Goal: Task Accomplishment & Management: Manage account settings

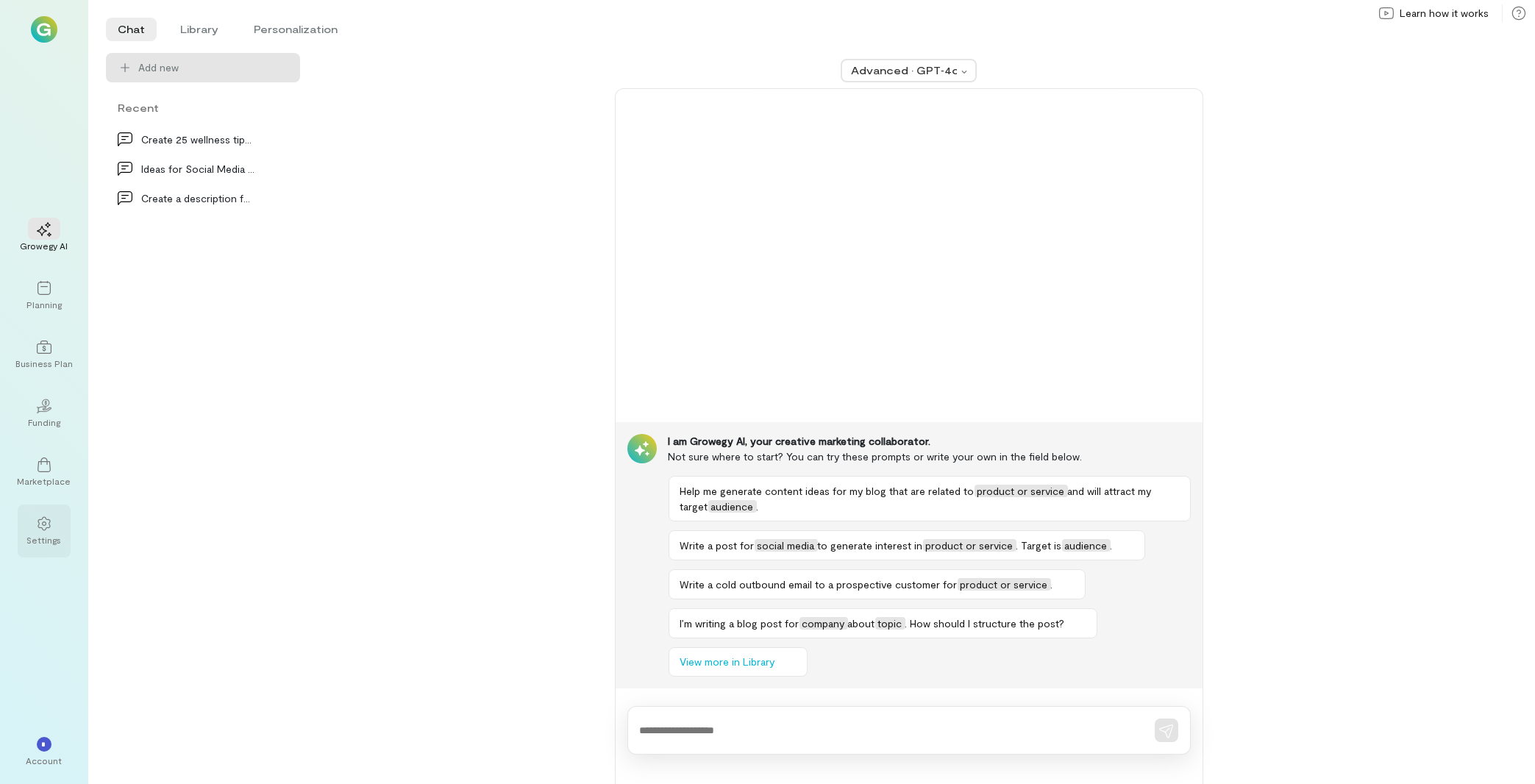
click at [29, 532] on div at bounding box center [44, 523] width 32 height 22
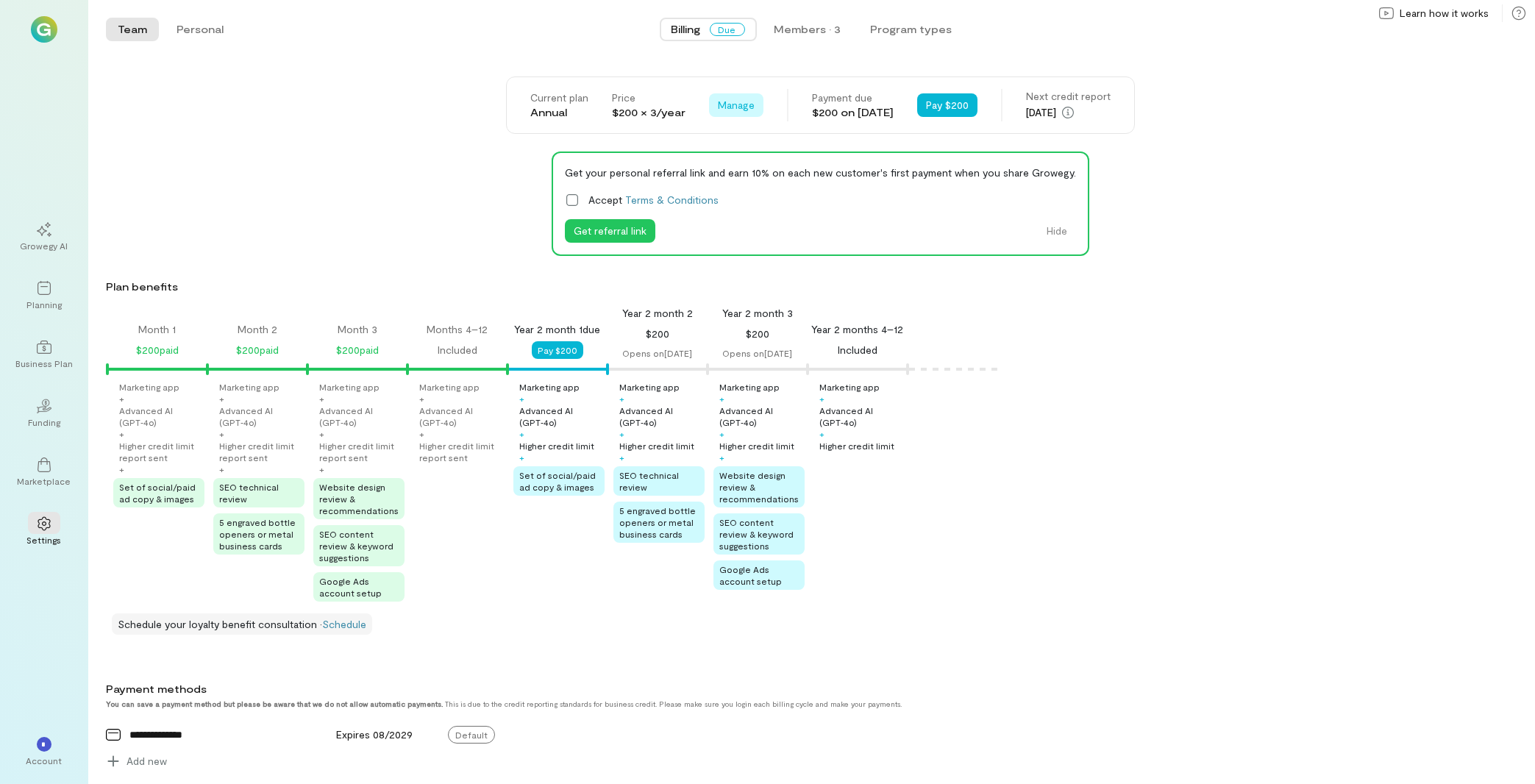
click at [718, 105] on span "Manage" at bounding box center [736, 105] width 37 height 15
click at [726, 128] on link "Cancel plan" at bounding box center [768, 137] width 110 height 29
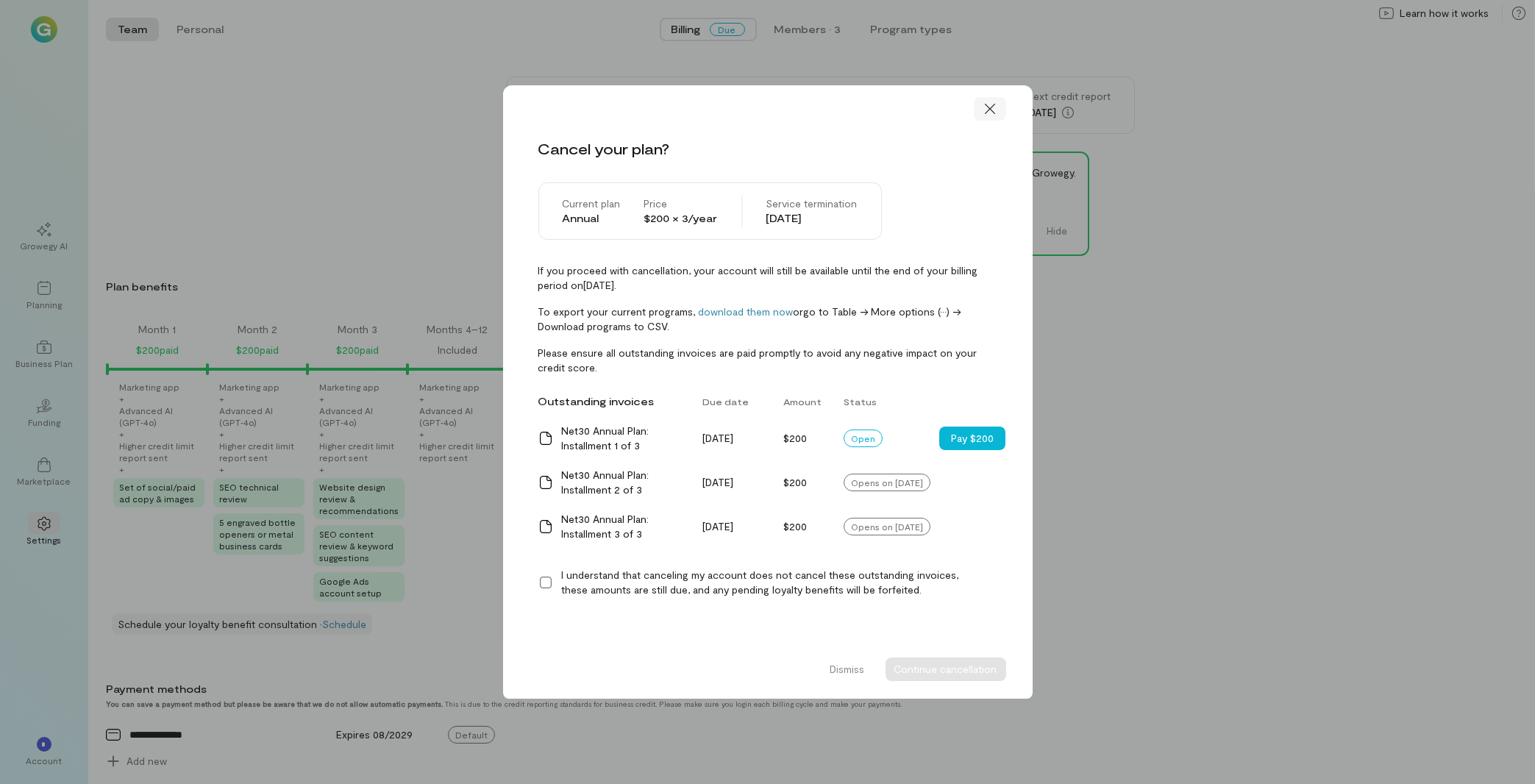
click at [783, 105] on icon at bounding box center [990, 109] width 15 height 15
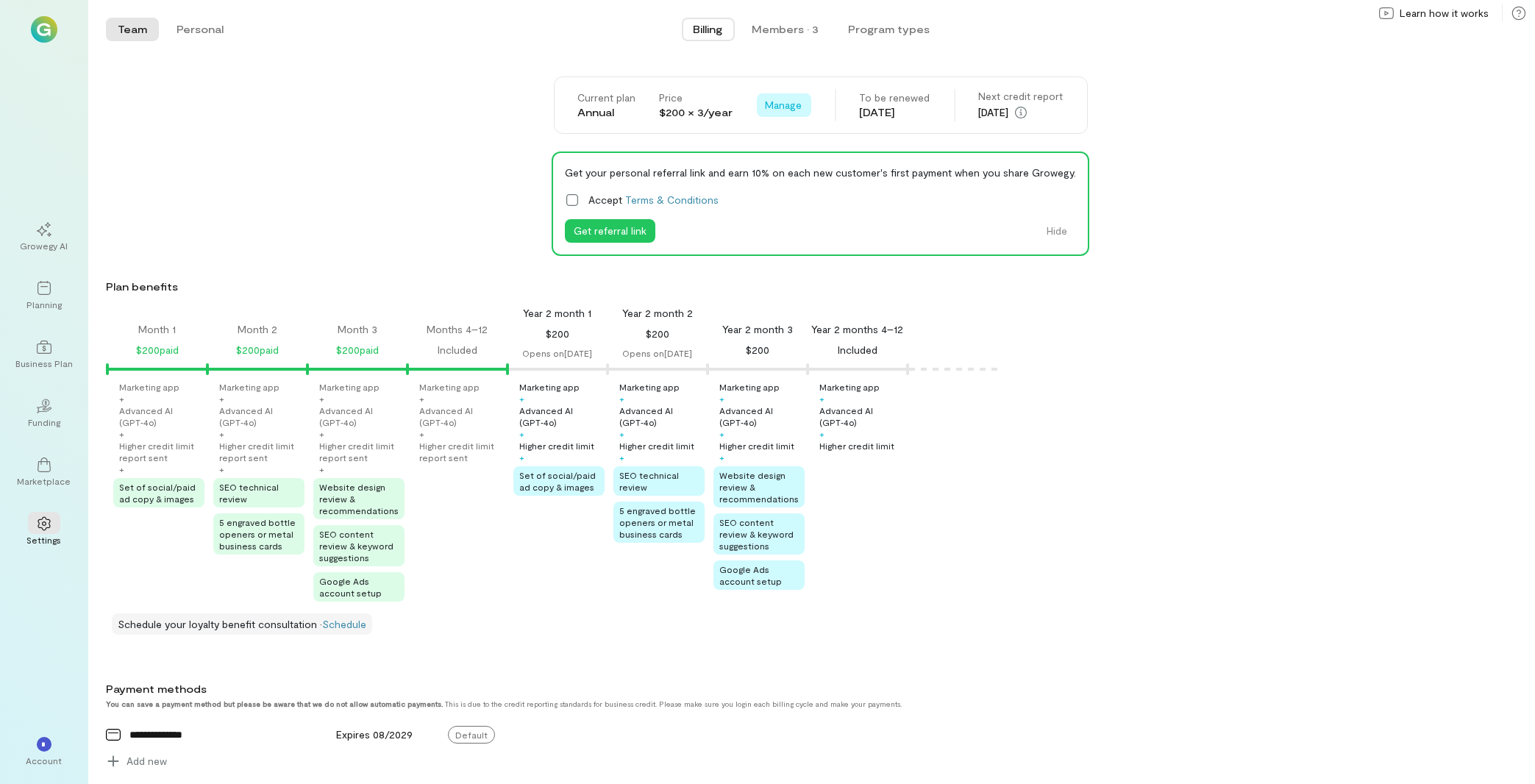
click at [783, 107] on span "Manage" at bounding box center [784, 105] width 37 height 15
click at [810, 145] on link "Cancel renewal" at bounding box center [816, 137] width 110 height 29
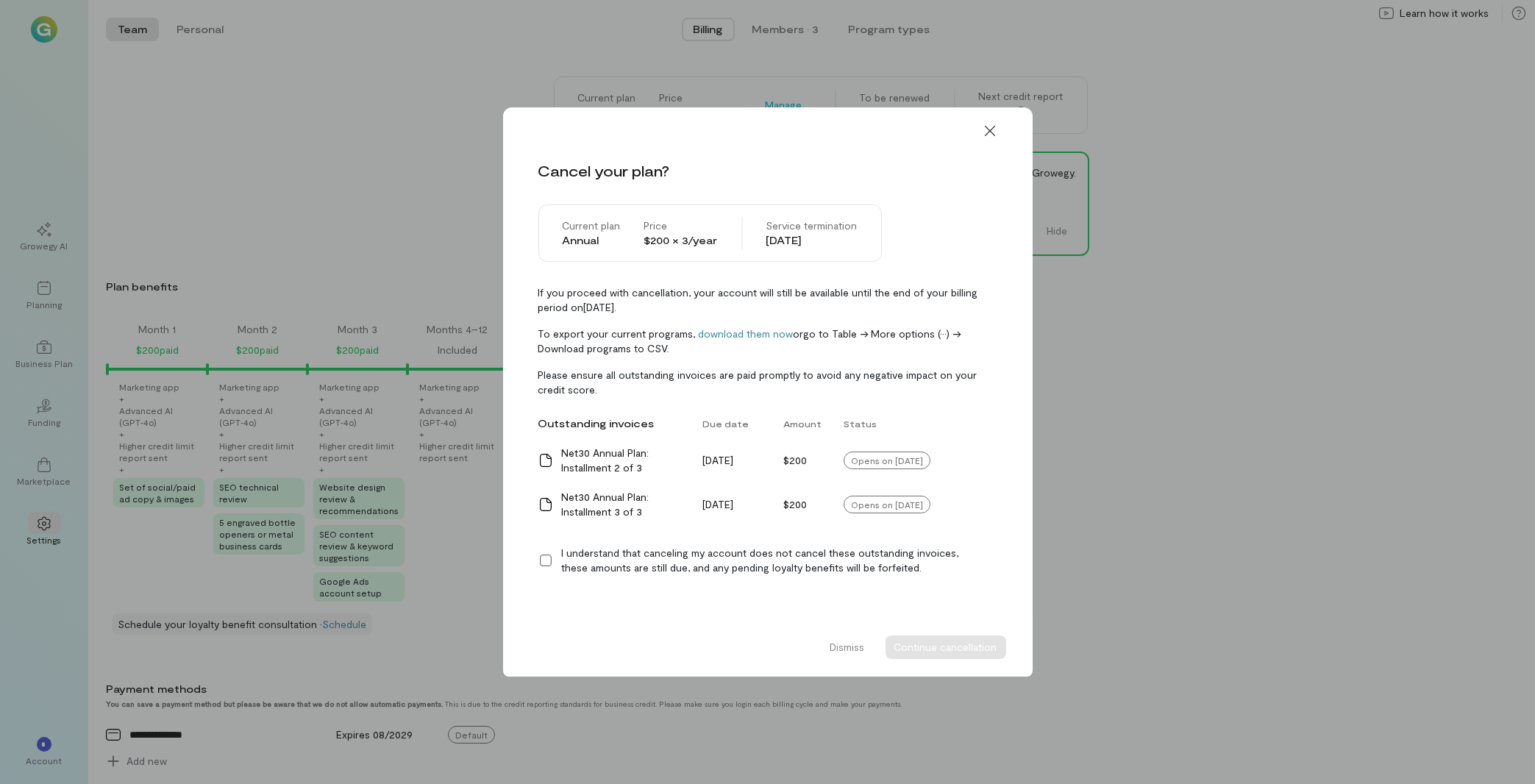
click at [545, 558] on icon at bounding box center [546, 561] width 15 height 15
click at [945, 653] on button "Continue cancellation" at bounding box center [945, 647] width 121 height 23
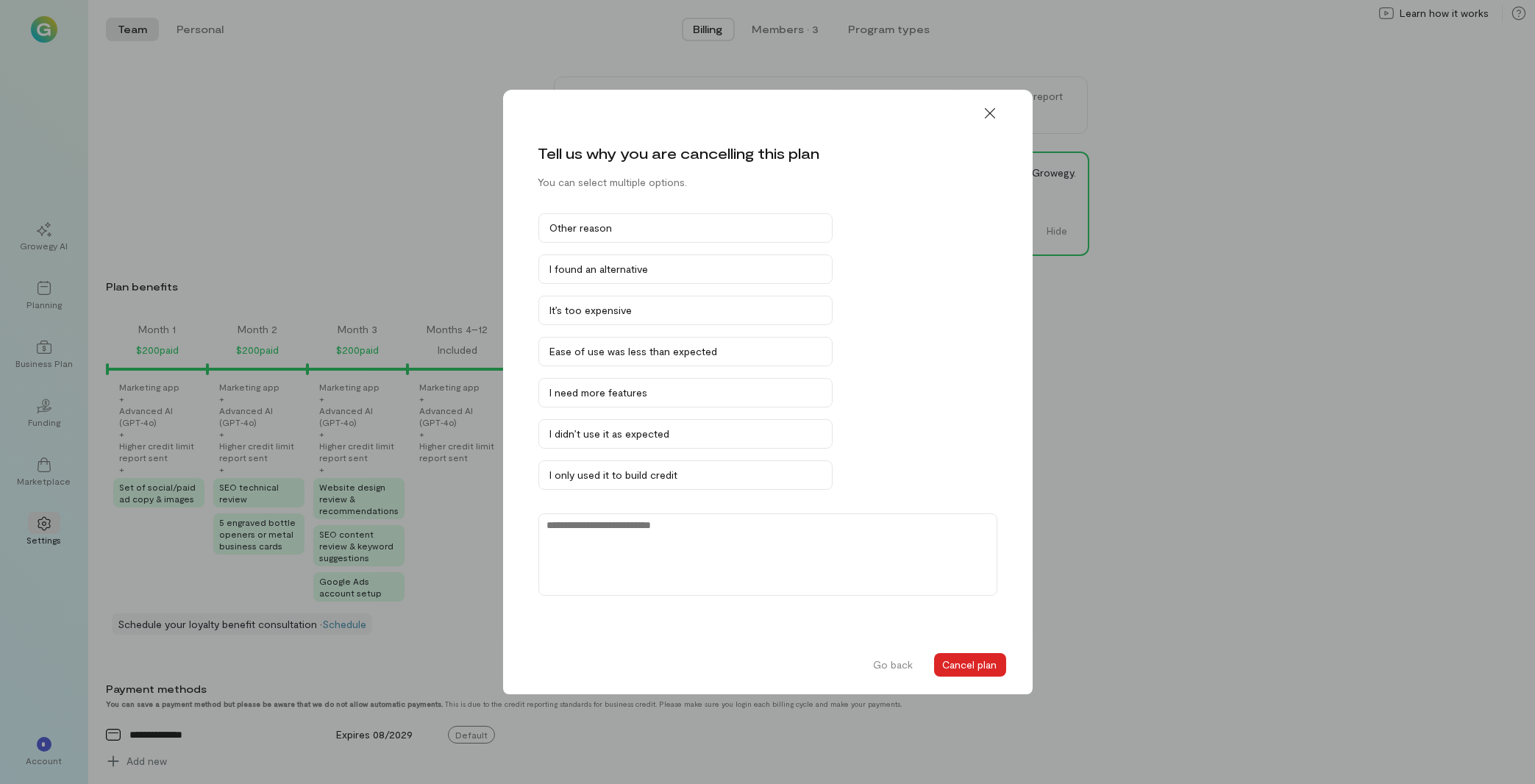
click at [951, 661] on button "Cancel plan" at bounding box center [970, 665] width 72 height 23
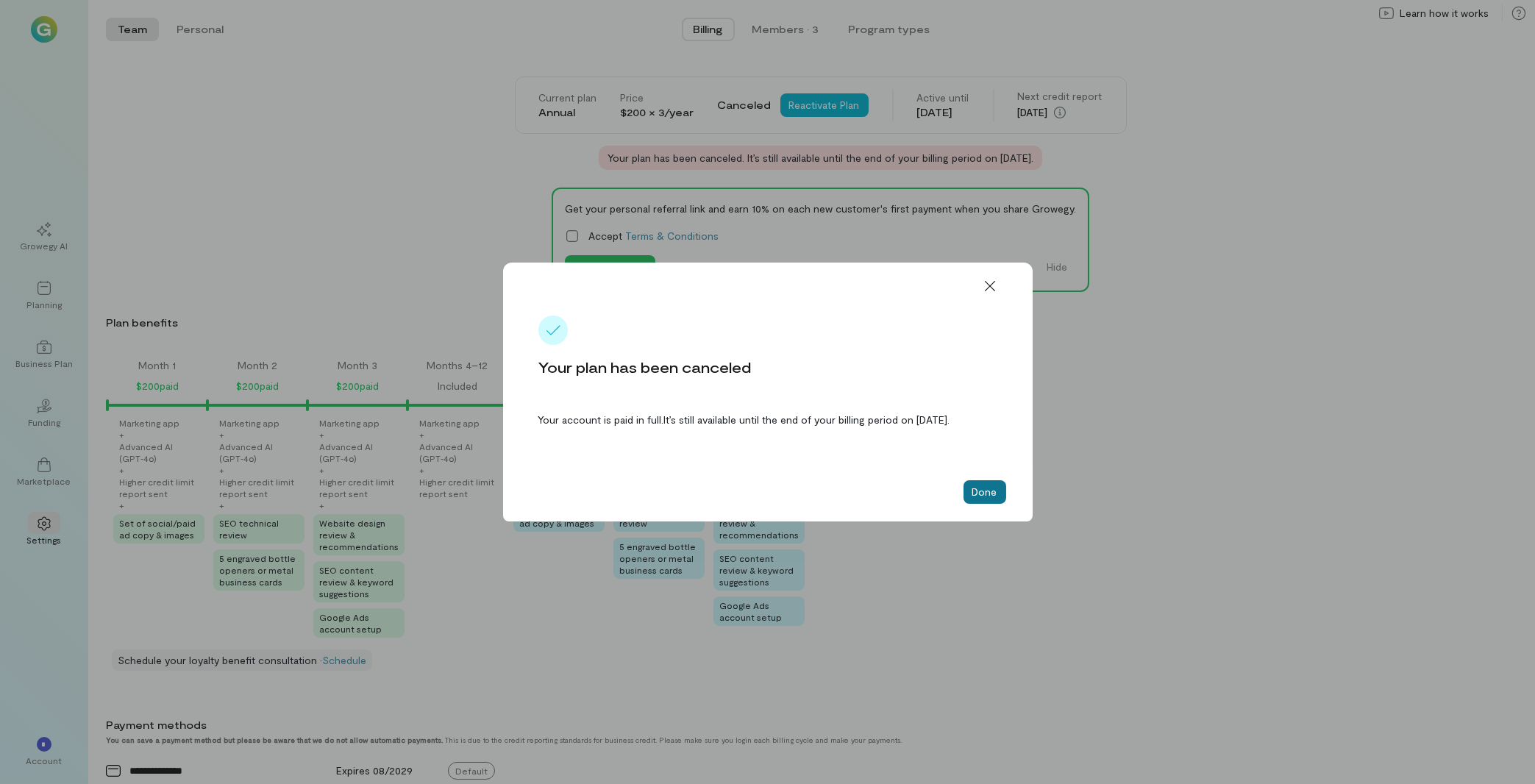
click at [981, 500] on button "Done" at bounding box center [985, 492] width 43 height 23
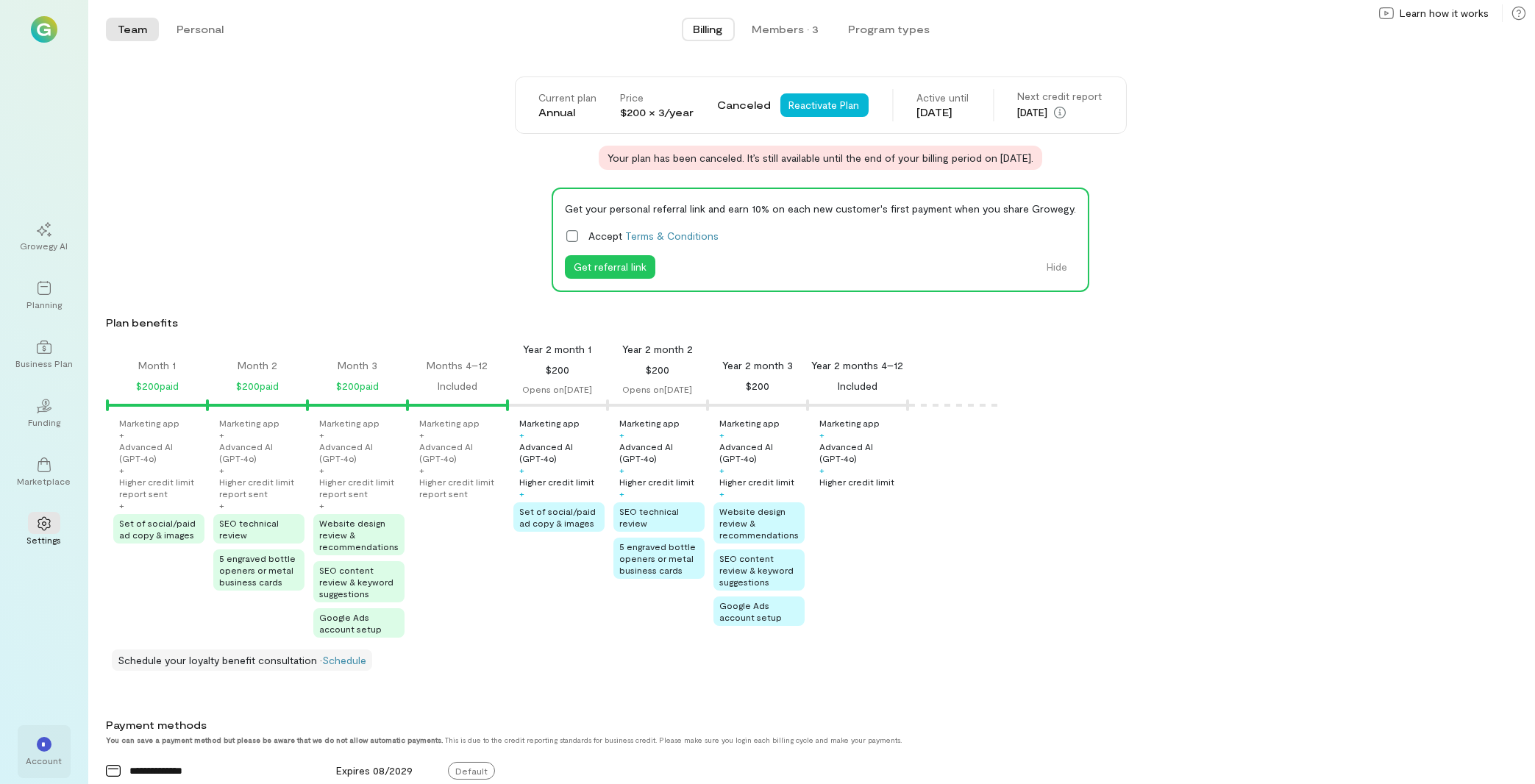
click at [38, 753] on div "*" at bounding box center [44, 743] width 32 height 22
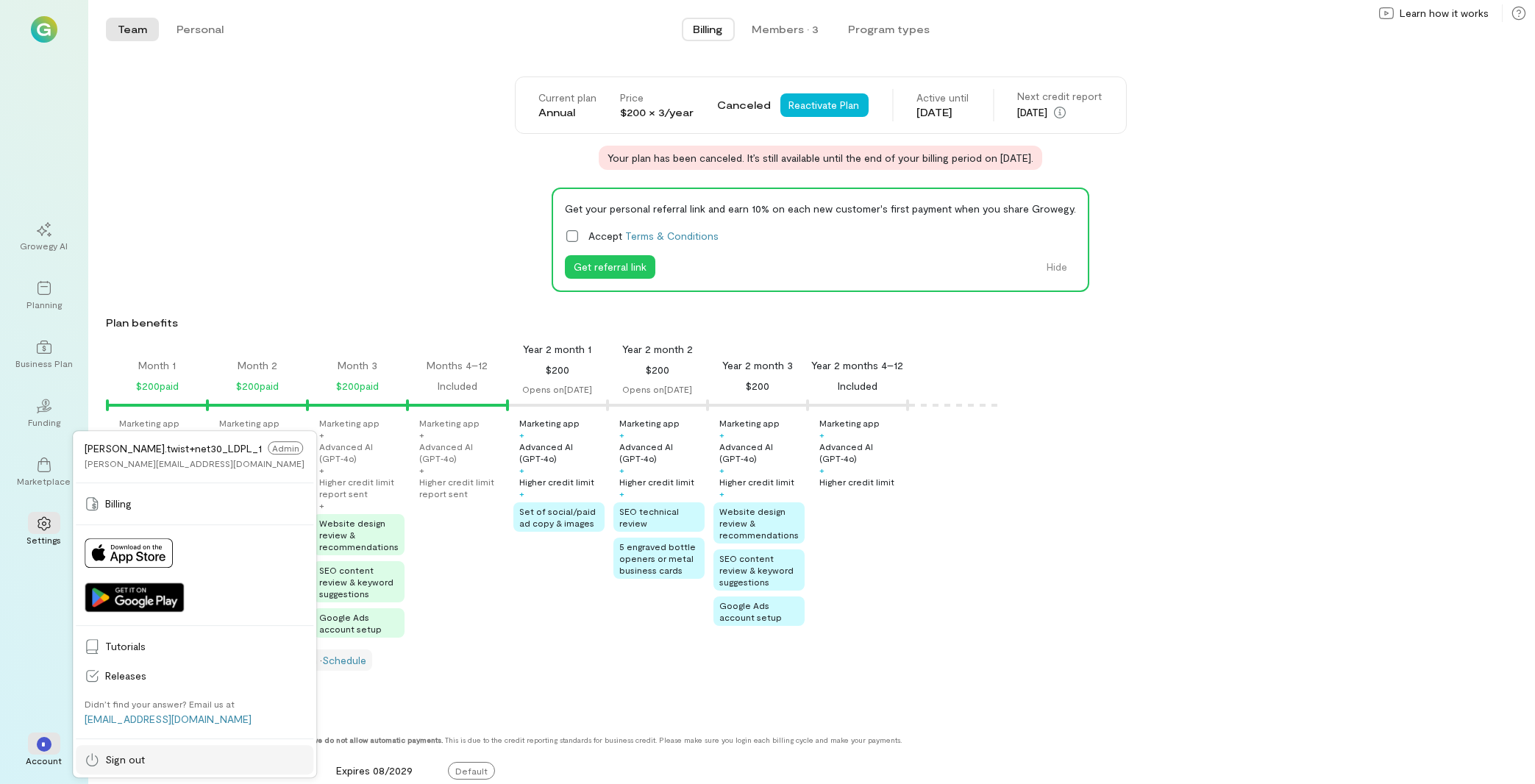
click at [98, 753] on icon at bounding box center [92, 760] width 15 height 15
